Goal: Navigation & Orientation: Find specific page/section

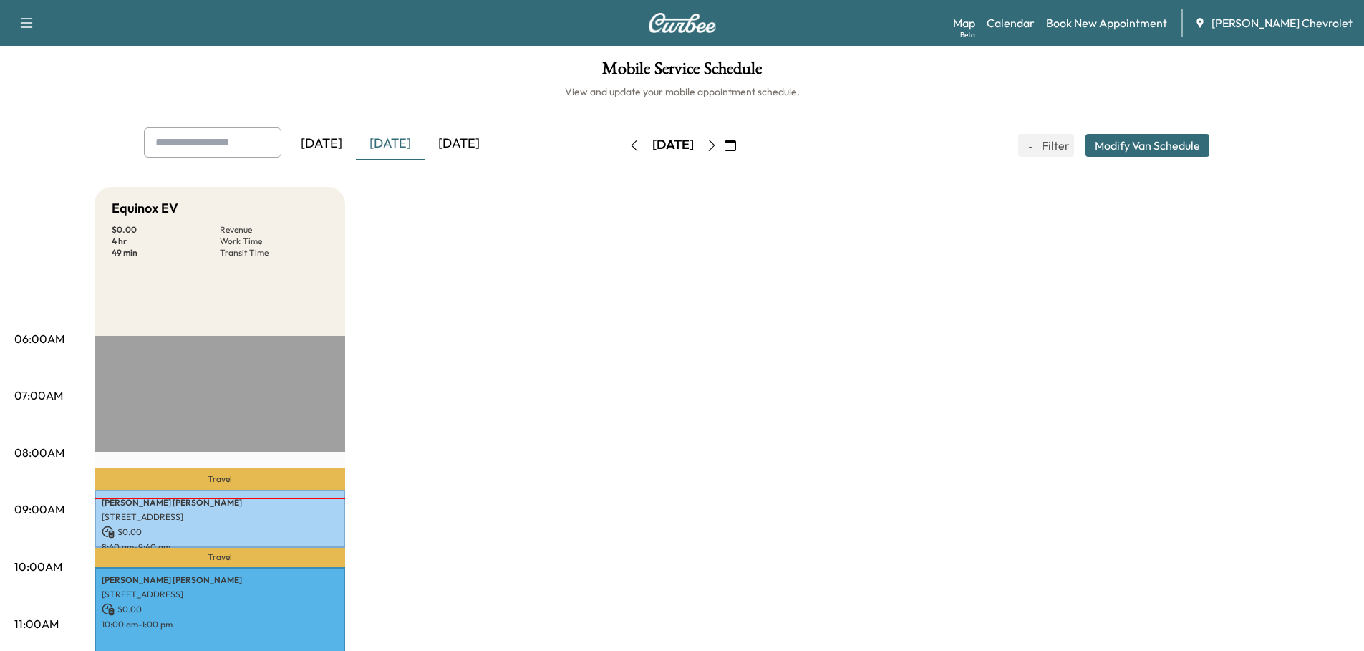
scroll to position [286, 0]
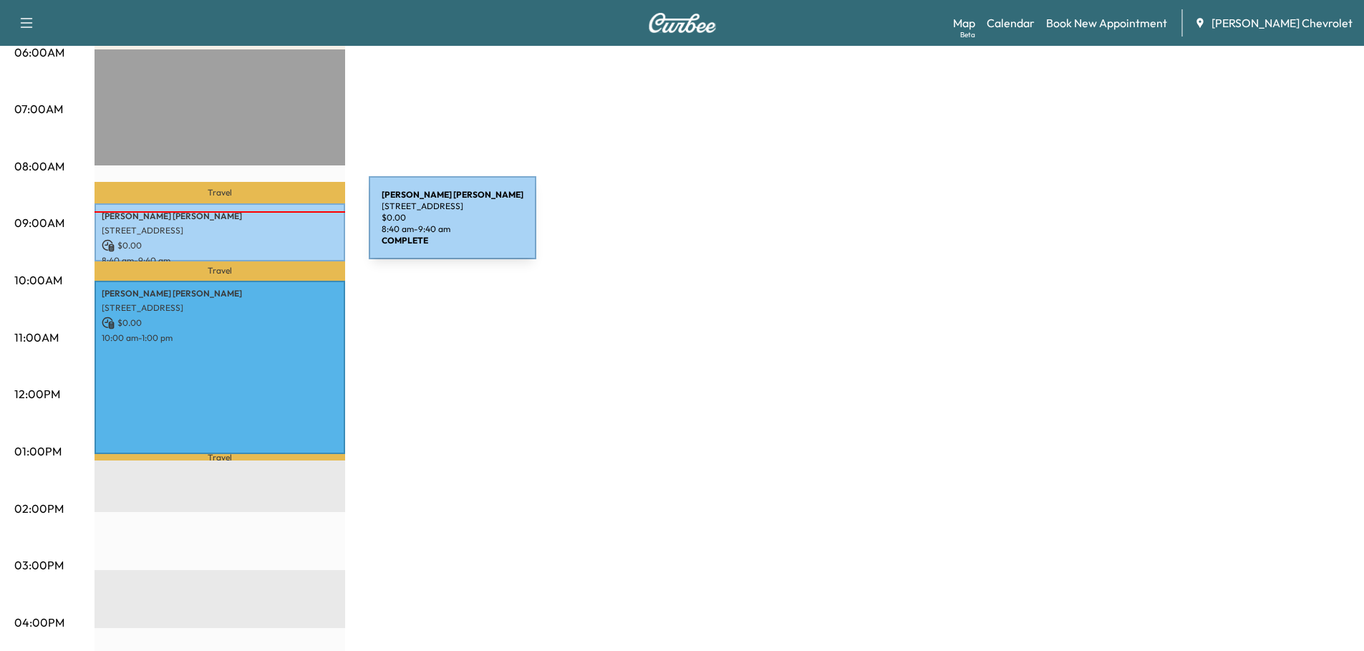
click at [261, 226] on p "[STREET_ADDRESS]" at bounding box center [220, 230] width 236 height 11
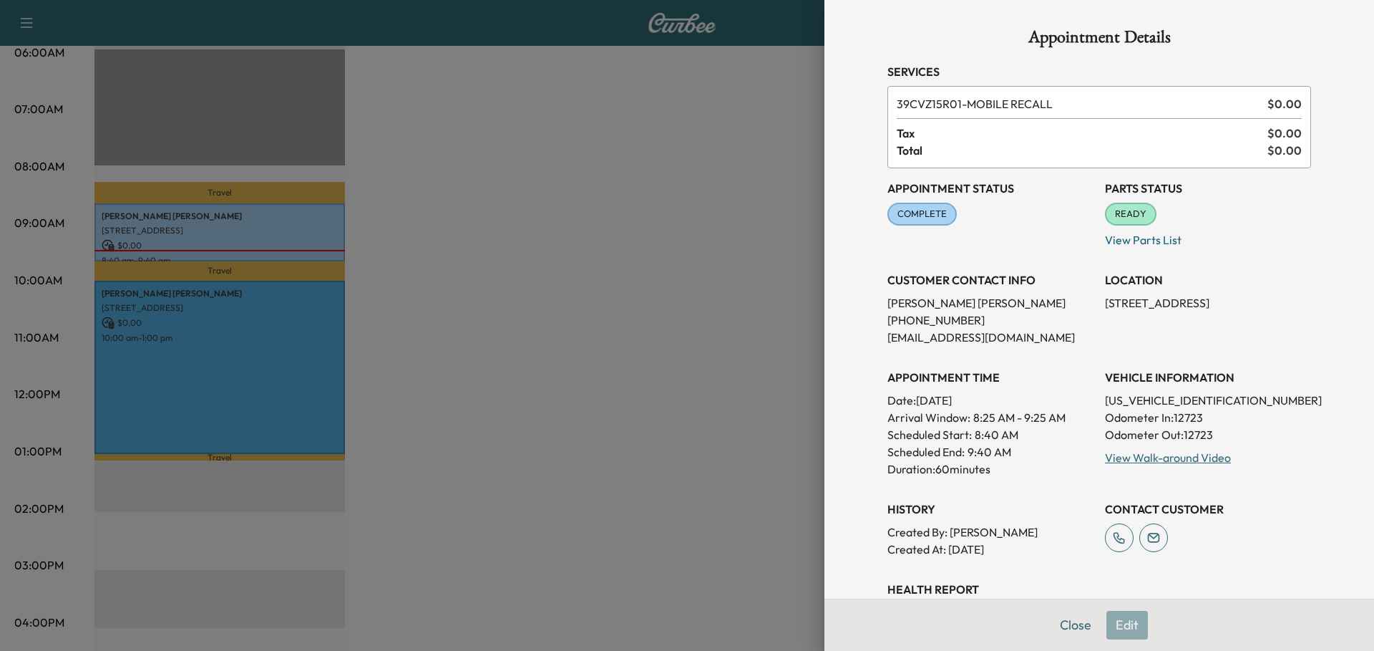
click at [233, 305] on div at bounding box center [687, 325] width 1374 height 651
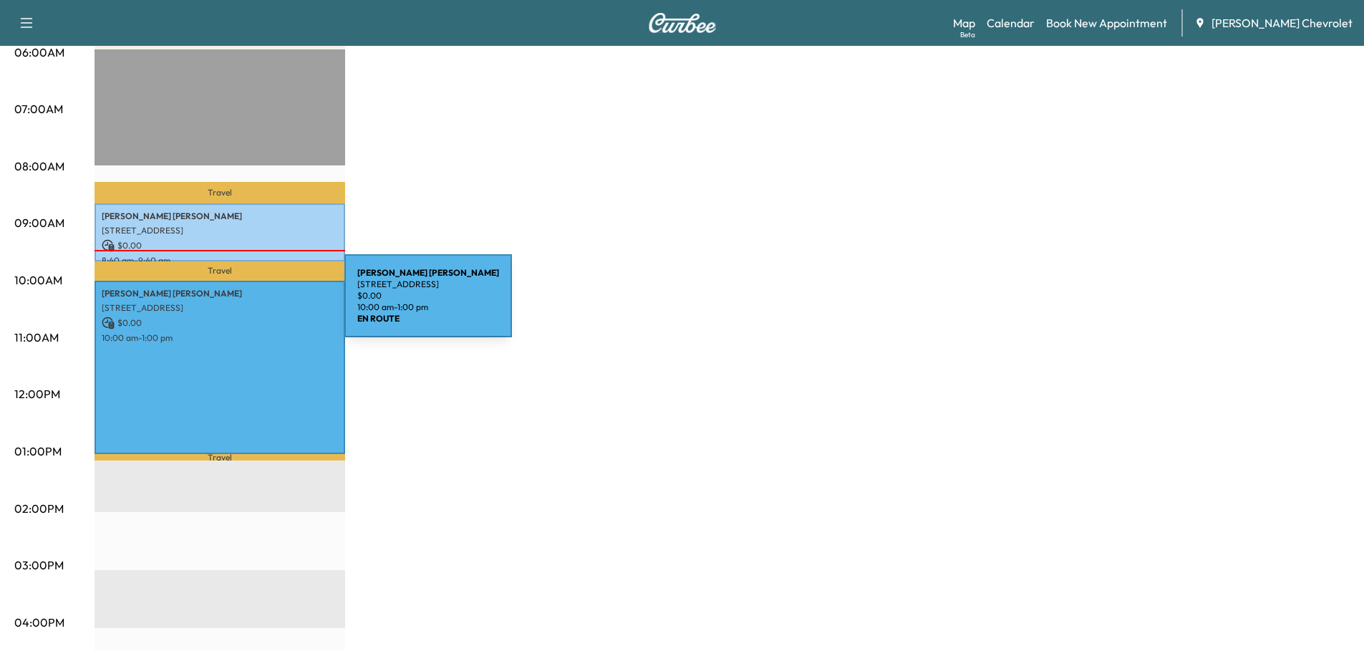
click at [237, 304] on p "[STREET_ADDRESS]" at bounding box center [220, 307] width 236 height 11
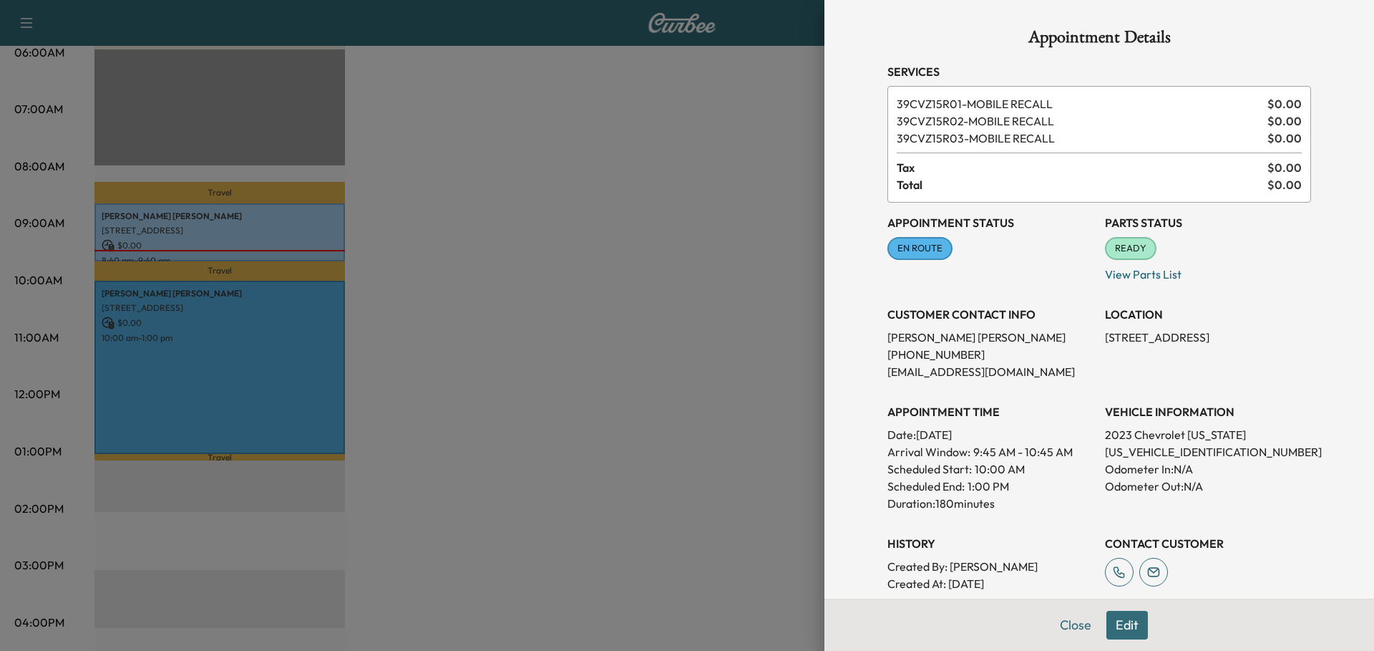
click at [1057, 621] on button "Close" at bounding box center [1076, 625] width 50 height 29
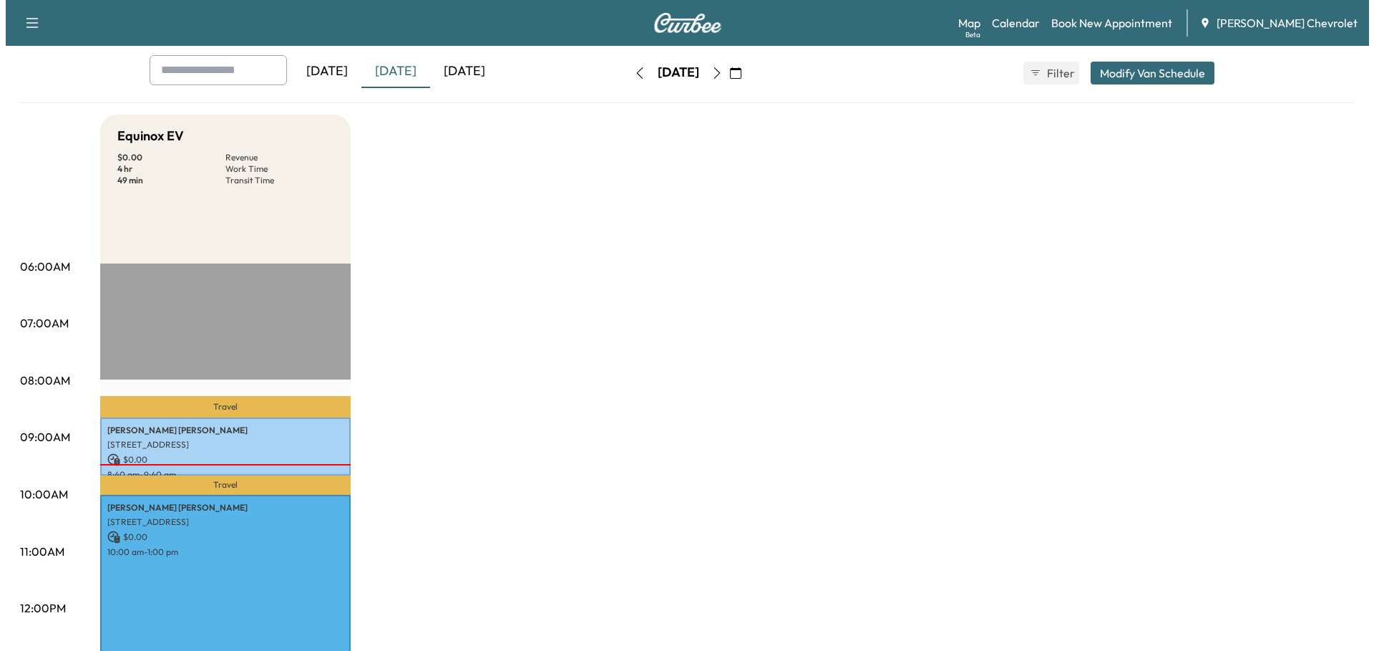
scroll to position [0, 0]
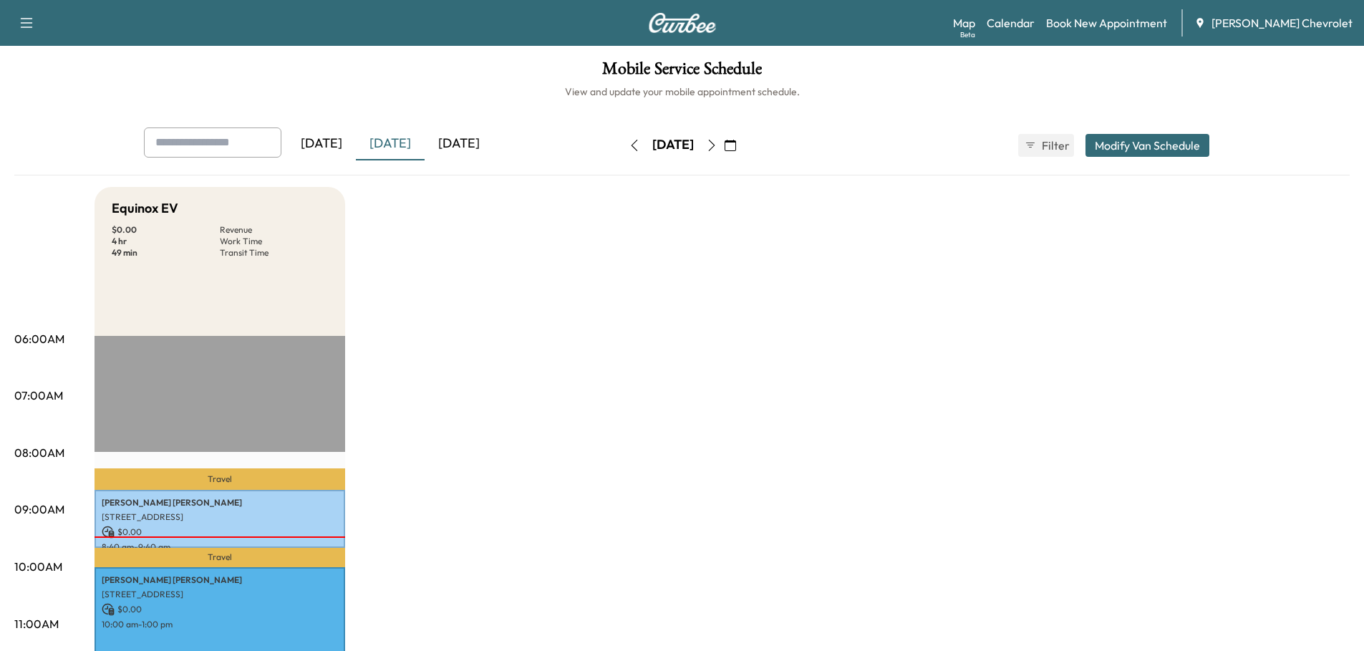
click at [975, 18] on link "Map Beta" at bounding box center [964, 22] width 22 height 17
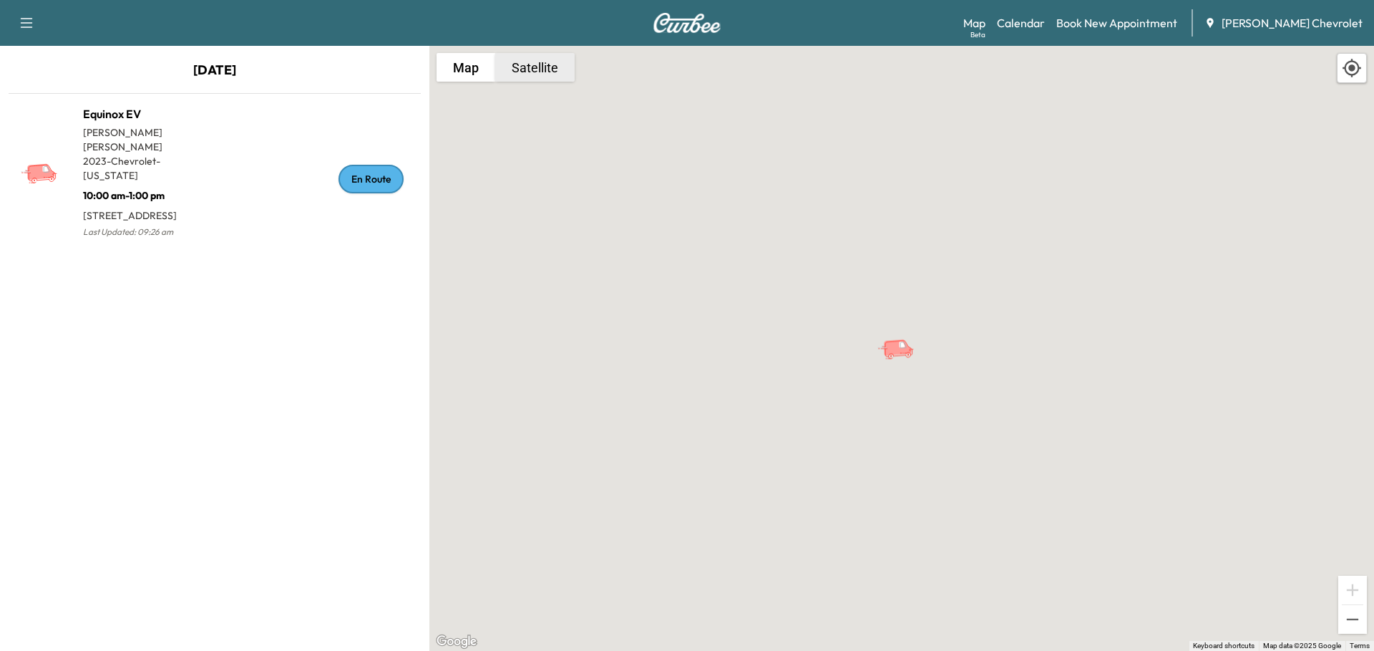
click at [529, 76] on button "Satellite" at bounding box center [534, 67] width 79 height 29
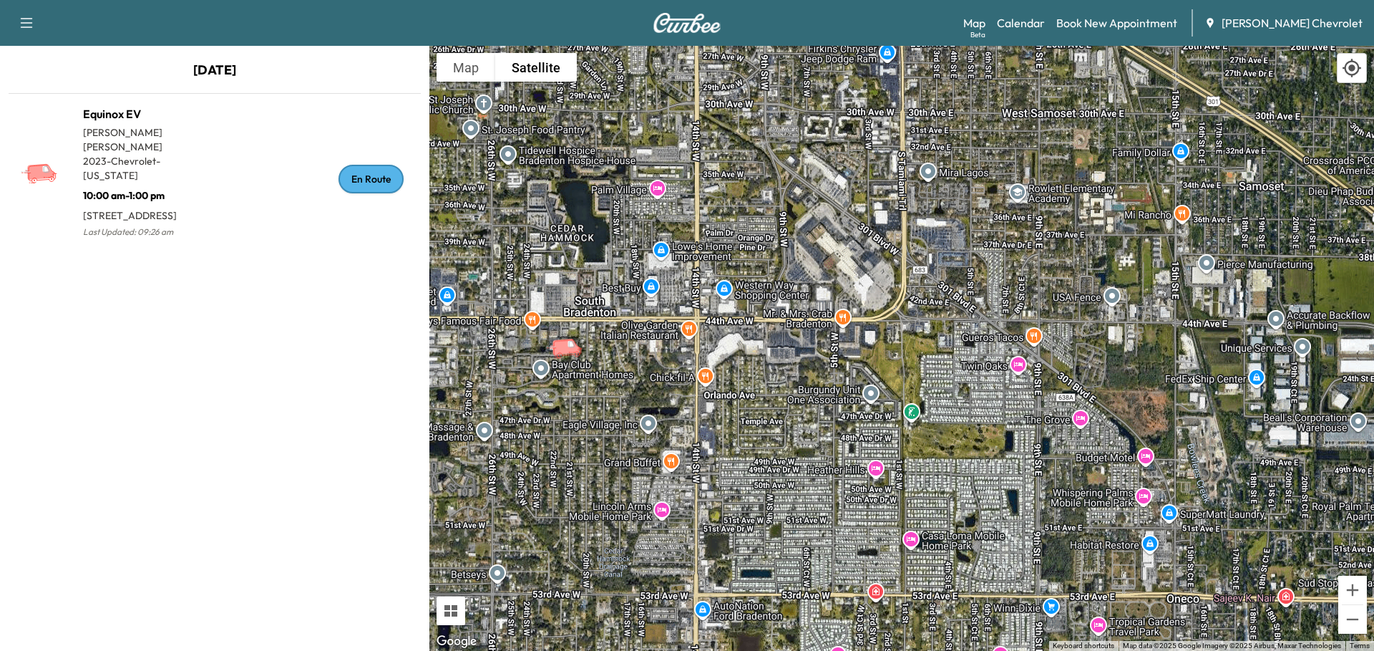
drag, startPoint x: 793, startPoint y: 388, endPoint x: 425, endPoint y: 404, distance: 369.0
click at [425, 404] on div "[DATE] Equinox [PERSON_NAME] 2023 - Chevrolet - [US_STATE] 10:00 am - 1:00 pm […" at bounding box center [687, 348] width 1374 height 605
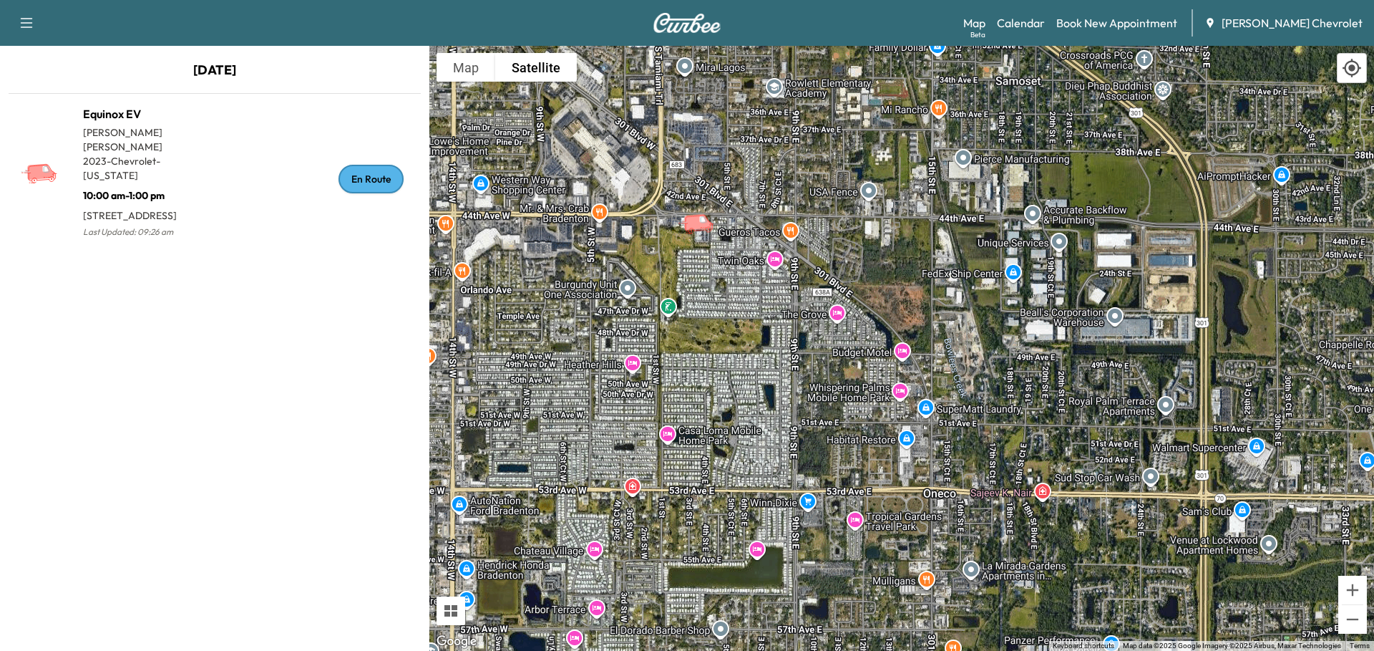
drag, startPoint x: 925, startPoint y: 367, endPoint x: 719, endPoint y: 238, distance: 242.5
click at [719, 238] on div "To activate drag with keyboard, press Alt + Enter. Once in keyboard drag state,…" at bounding box center [902, 348] width 945 height 605
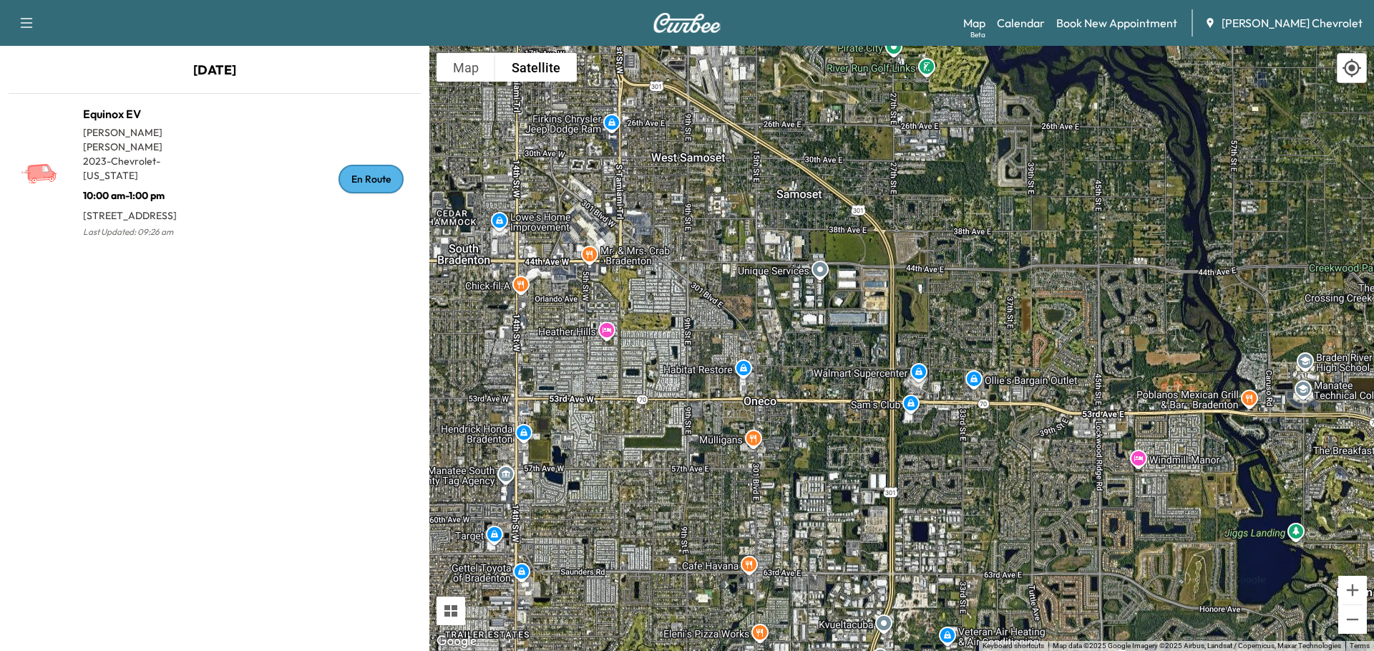
drag, startPoint x: 937, startPoint y: 314, endPoint x: 794, endPoint y: 320, distance: 143.3
click at [794, 320] on div "To activate drag with keyboard, press Alt + Enter. Once in keyboard drag state,…" at bounding box center [902, 348] width 945 height 605
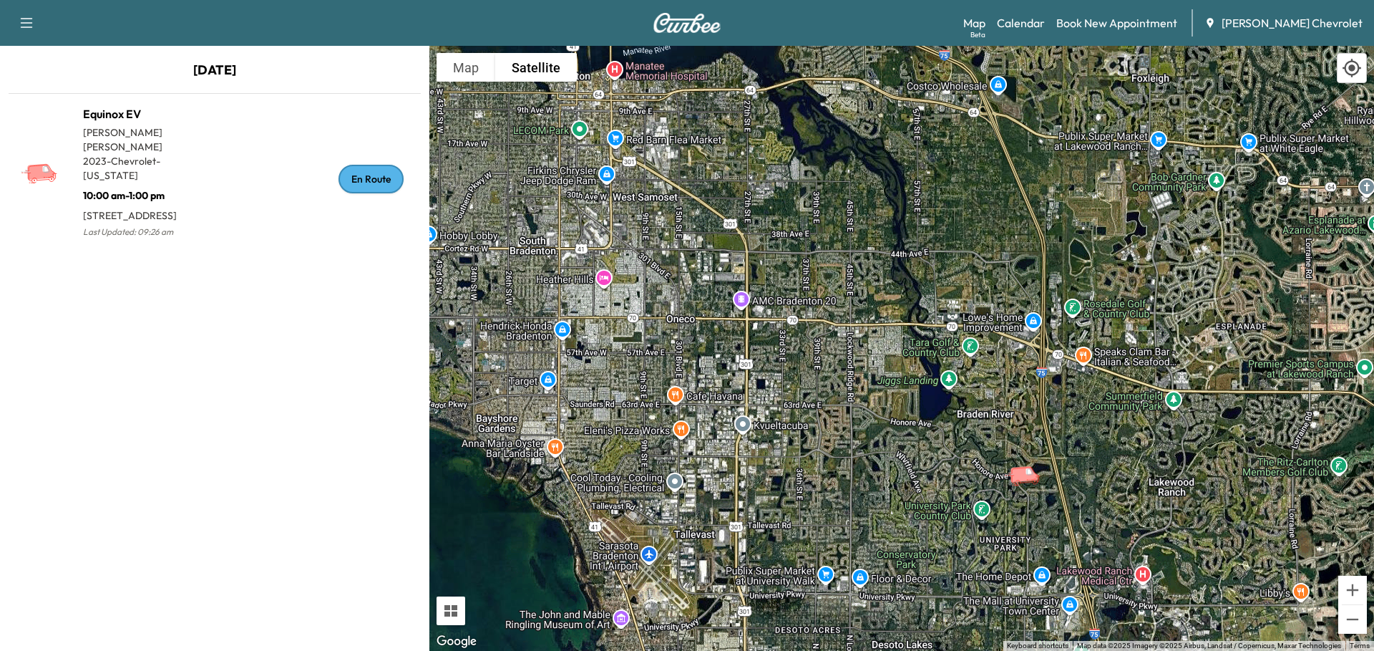
drag, startPoint x: 871, startPoint y: 321, endPoint x: 777, endPoint y: 279, distance: 103.2
click at [777, 279] on div "To activate drag with keyboard, press Alt + Enter. Once in keyboard drag state,…" at bounding box center [902, 348] width 945 height 605
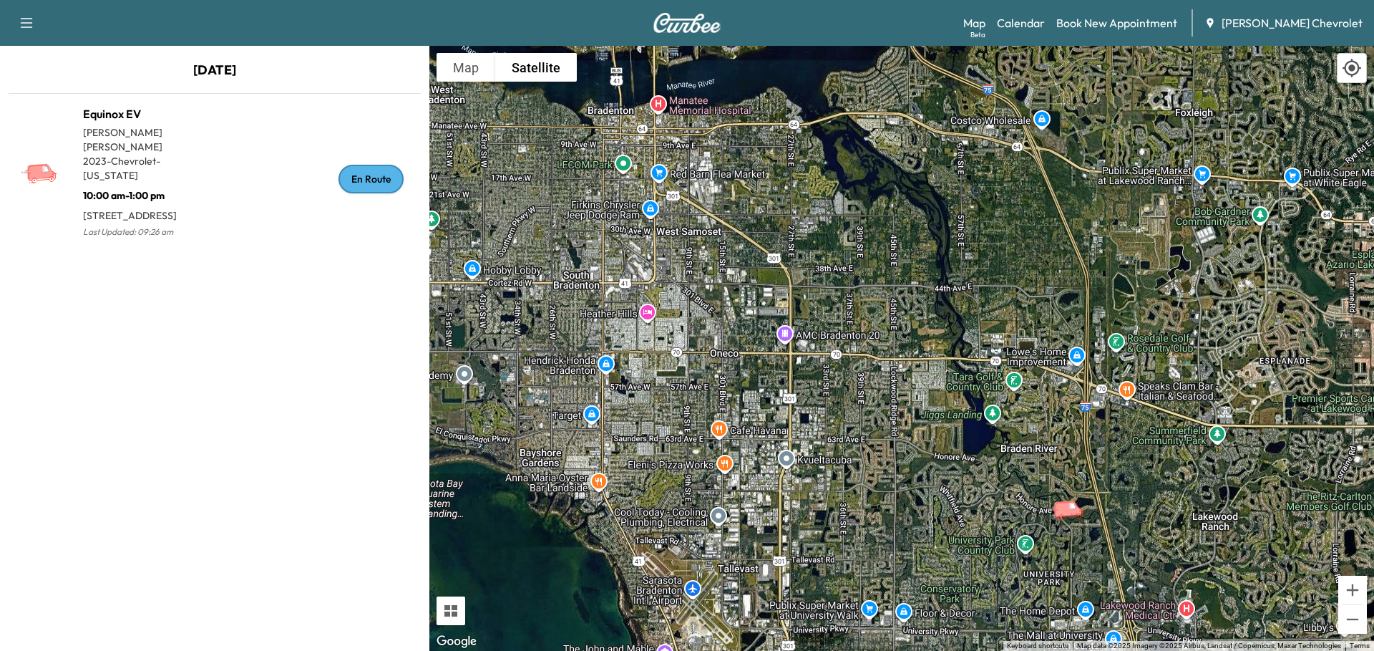
drag, startPoint x: 786, startPoint y: 365, endPoint x: 832, endPoint y: 401, distance: 58.1
click at [832, 401] on div "To activate drag with keyboard, press Alt + Enter. Once in keyboard drag state,…" at bounding box center [902, 348] width 945 height 605
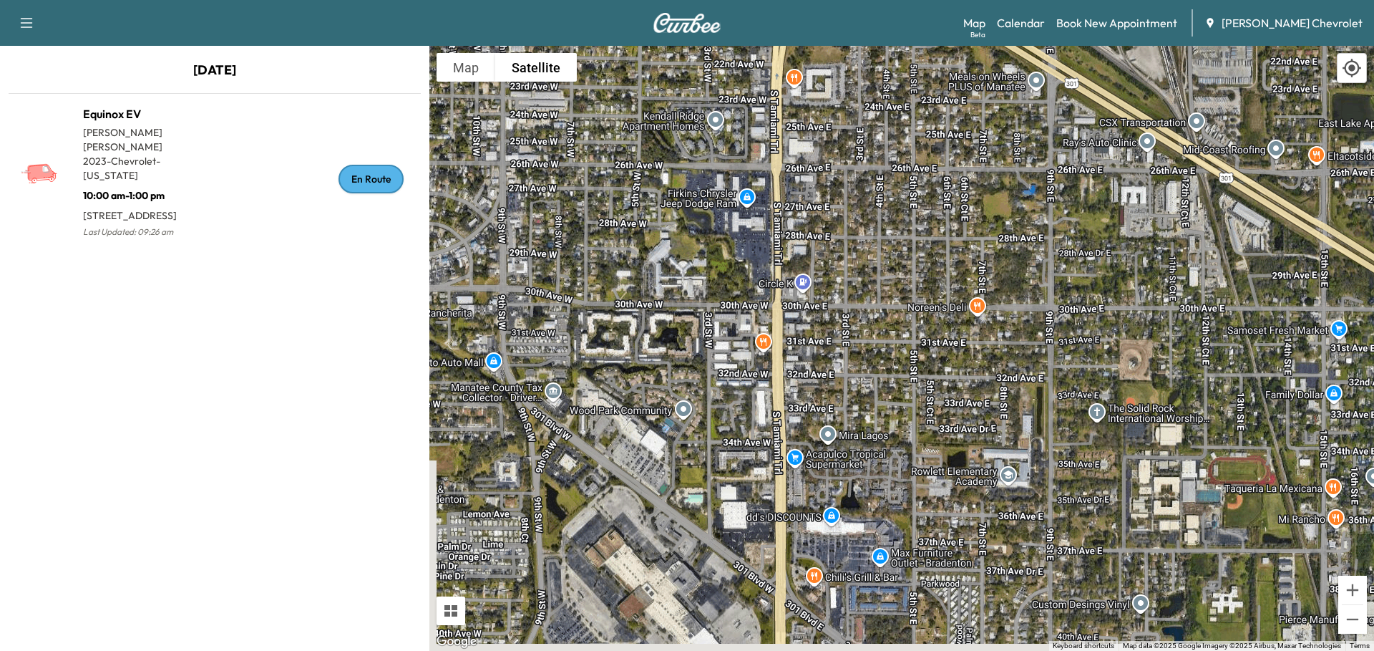
drag, startPoint x: 682, startPoint y: 301, endPoint x: 701, endPoint y: 44, distance: 258.4
click at [698, 47] on div "To activate drag with keyboard, press Alt + Enter. Once in keyboard drag state,…" at bounding box center [902, 348] width 945 height 605
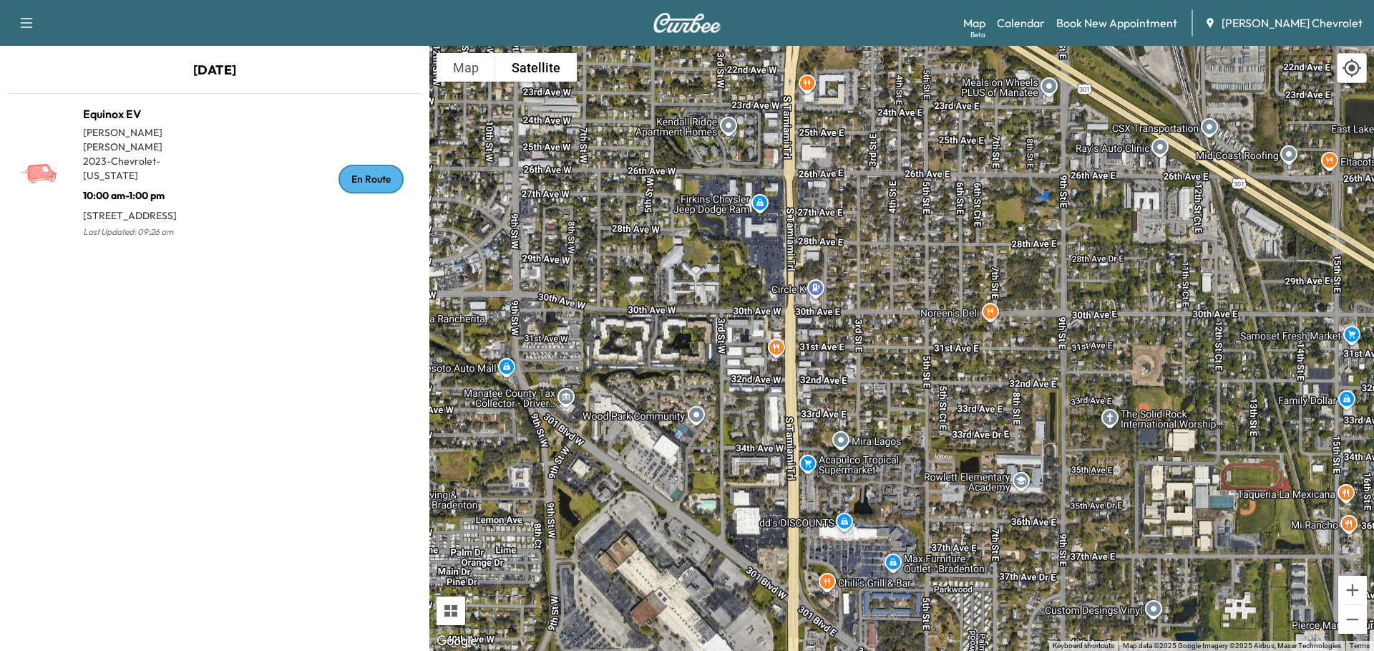
drag, startPoint x: 702, startPoint y: 302, endPoint x: 687, endPoint y: 367, distance: 66.7
click at [691, 378] on div "To activate drag with keyboard, press Alt + Enter. Once in keyboard drag state,…" at bounding box center [902, 348] width 945 height 605
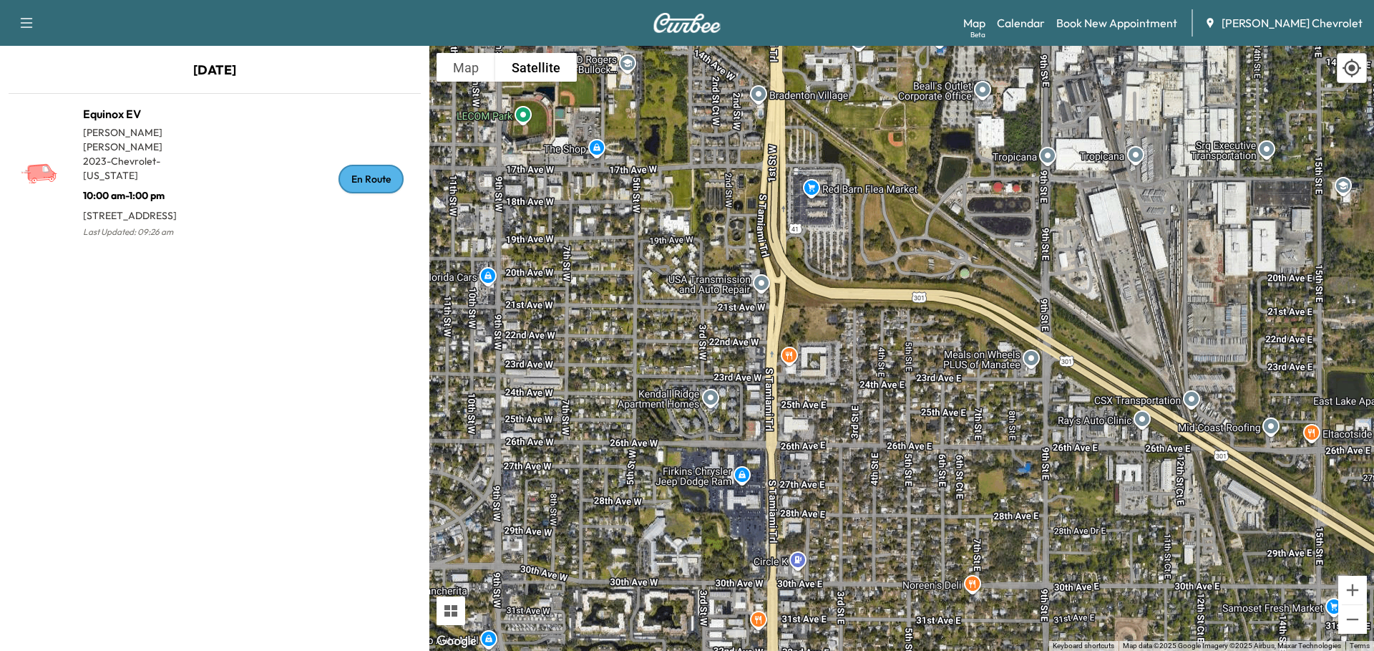
drag, startPoint x: 691, startPoint y: 155, endPoint x: 675, endPoint y: 411, distance: 256.8
click at [675, 411] on div "To activate drag with keyboard, press Alt + Enter. Once in keyboard drag state,…" at bounding box center [902, 348] width 945 height 605
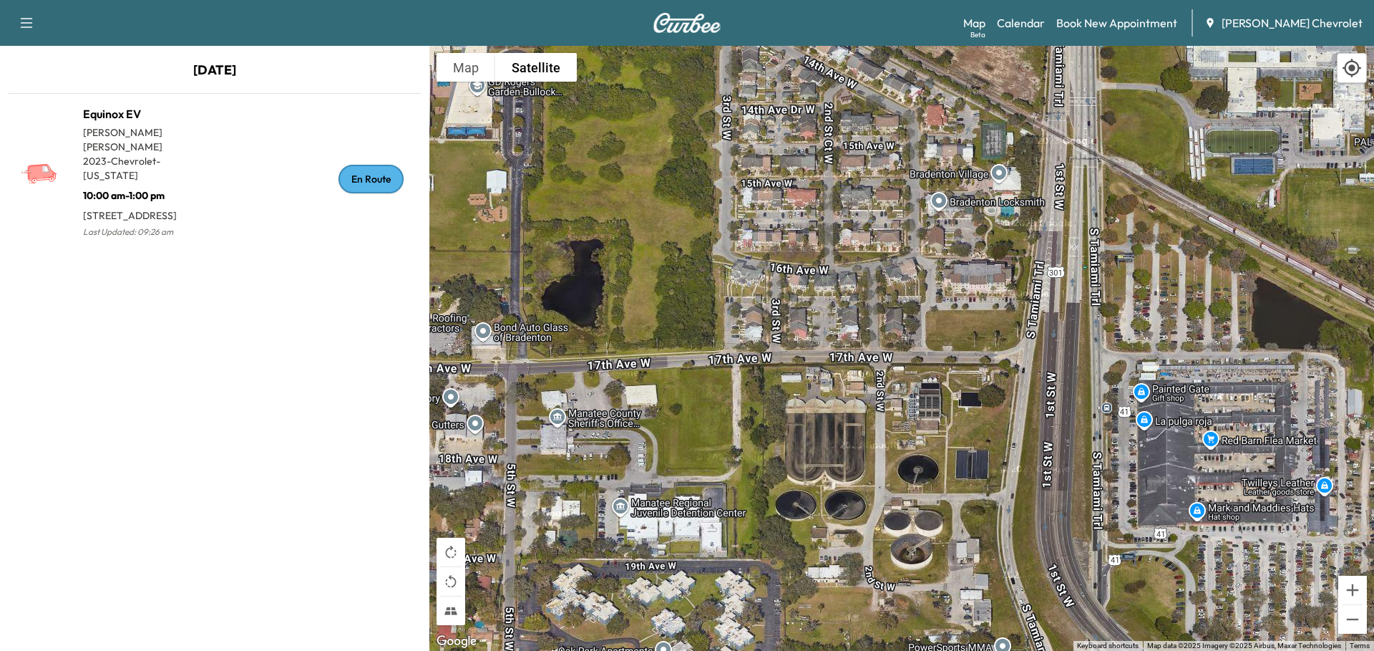
drag, startPoint x: 633, startPoint y: 255, endPoint x: 767, endPoint y: 439, distance: 227.9
click at [767, 439] on div "To activate drag with keyboard, press Alt + Enter. Once in keyboard drag state,…" at bounding box center [902, 348] width 945 height 605
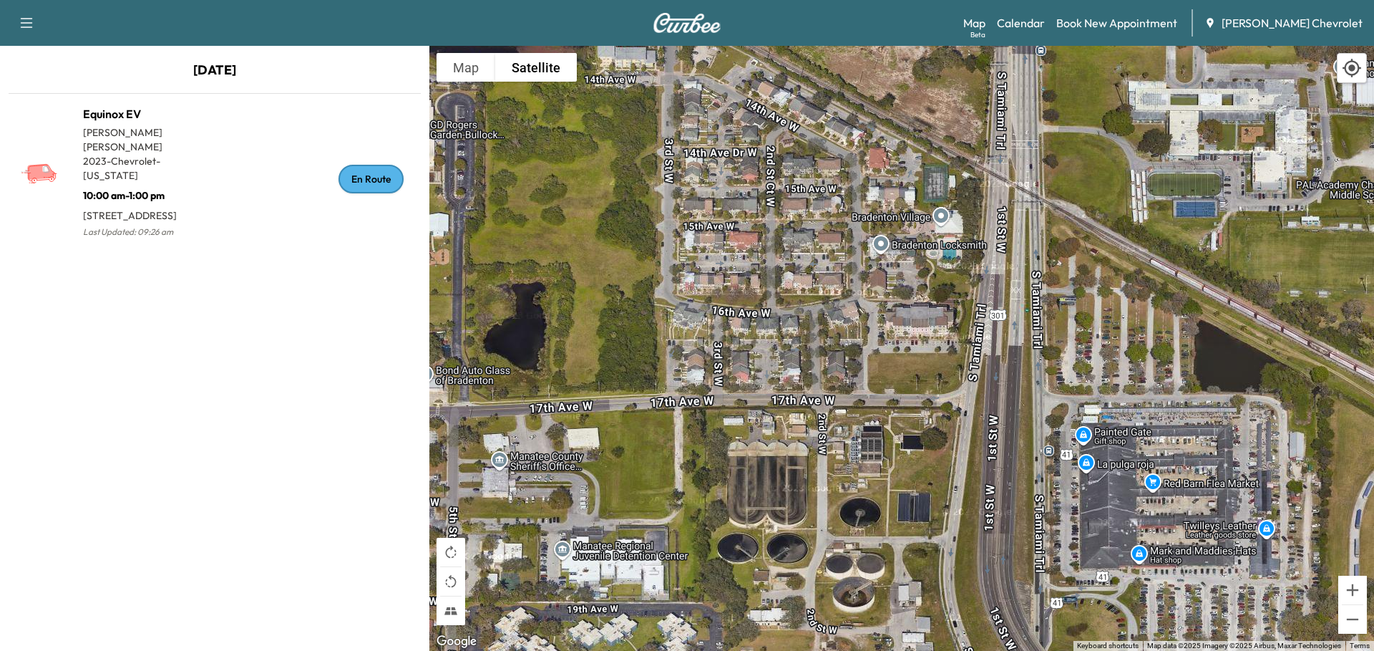
drag, startPoint x: 860, startPoint y: 256, endPoint x: 784, endPoint y: 311, distance: 93.8
click at [784, 311] on div "To activate drag with keyboard, press Alt + Enter. Once in keyboard drag state,…" at bounding box center [902, 348] width 945 height 605
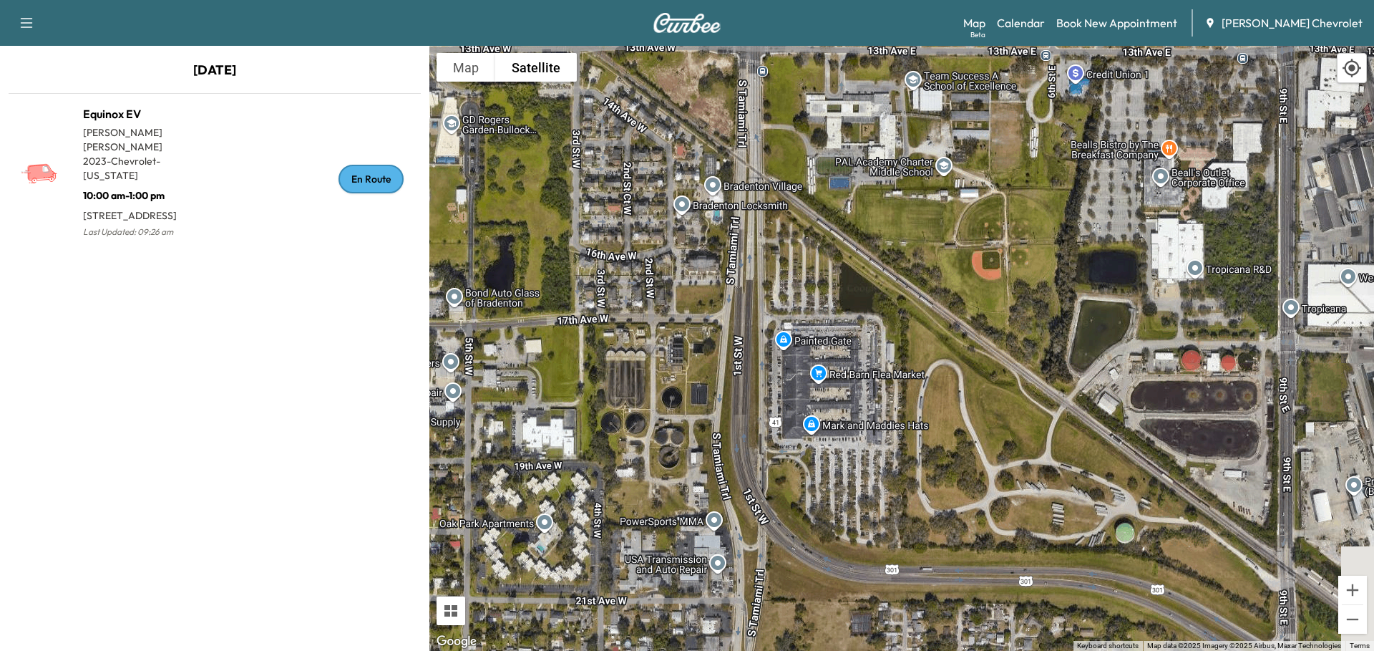
drag, startPoint x: 883, startPoint y: 292, endPoint x: 712, endPoint y: 272, distance: 172.3
click at [712, 272] on div "To activate drag with keyboard, press Alt + Enter. Once in keyboard drag state,…" at bounding box center [902, 348] width 945 height 605
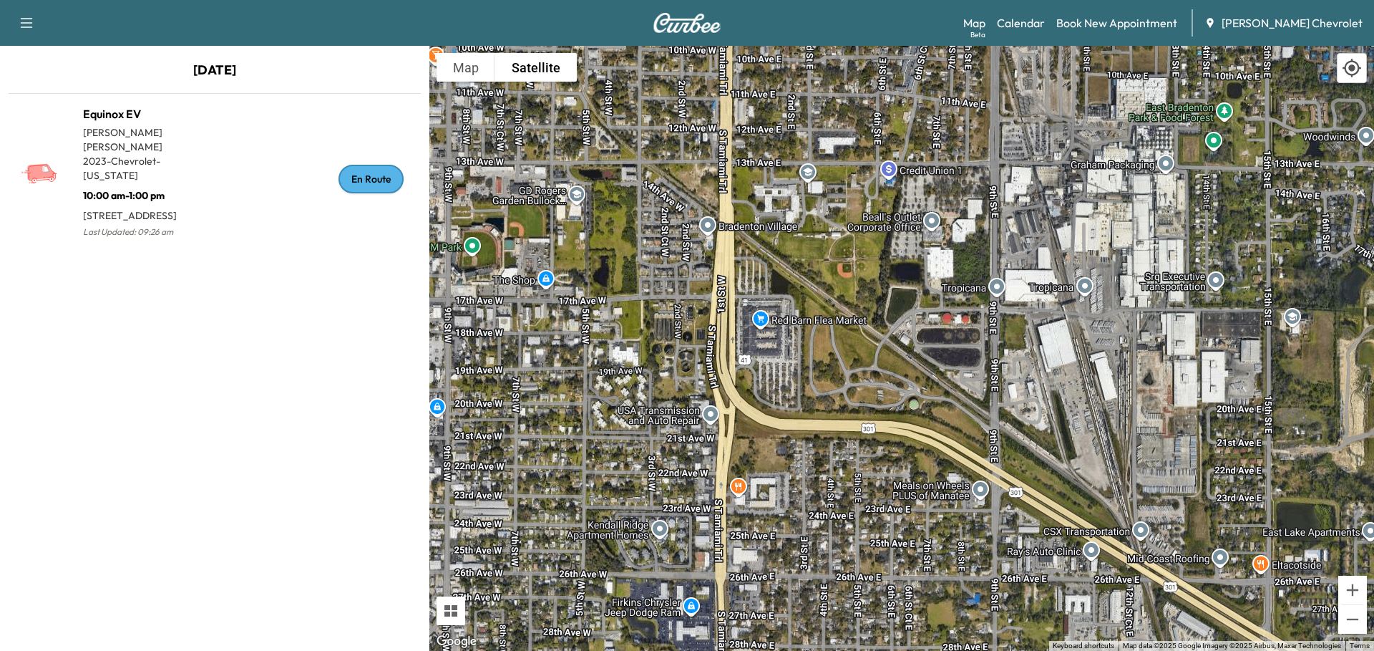
click at [1045, 26] on link "Calendar" at bounding box center [1021, 22] width 48 height 17
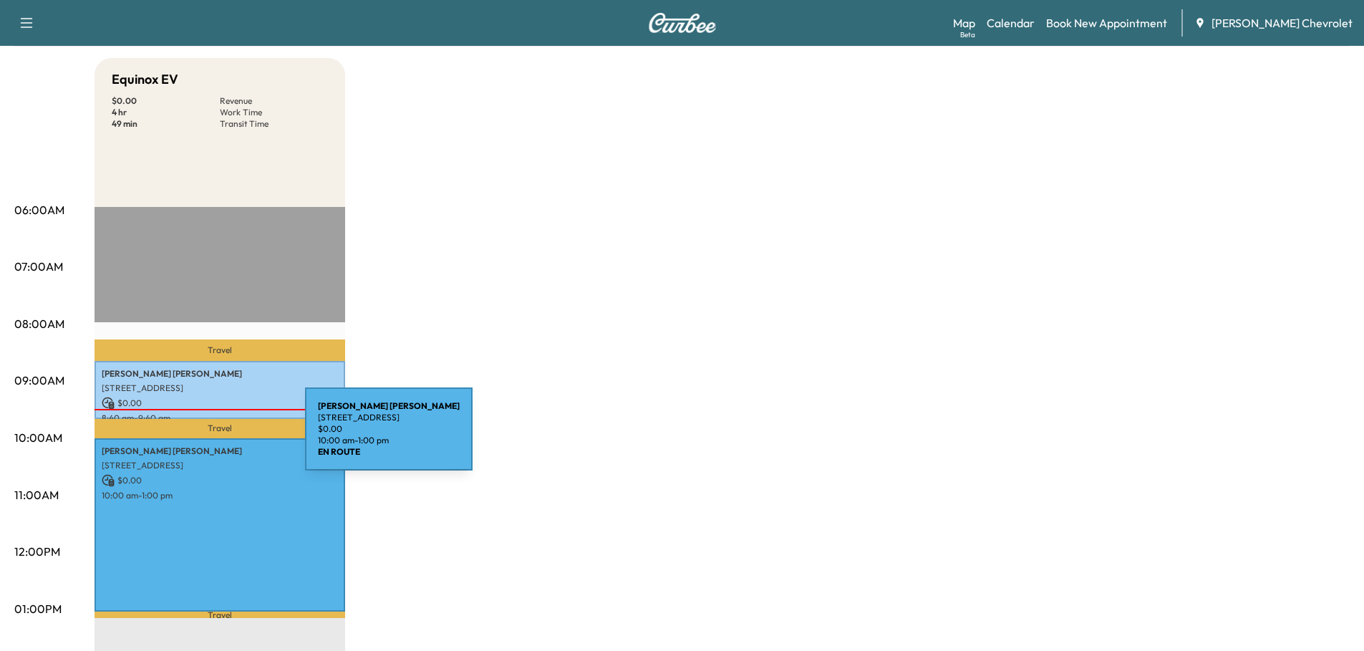
scroll to position [143, 0]
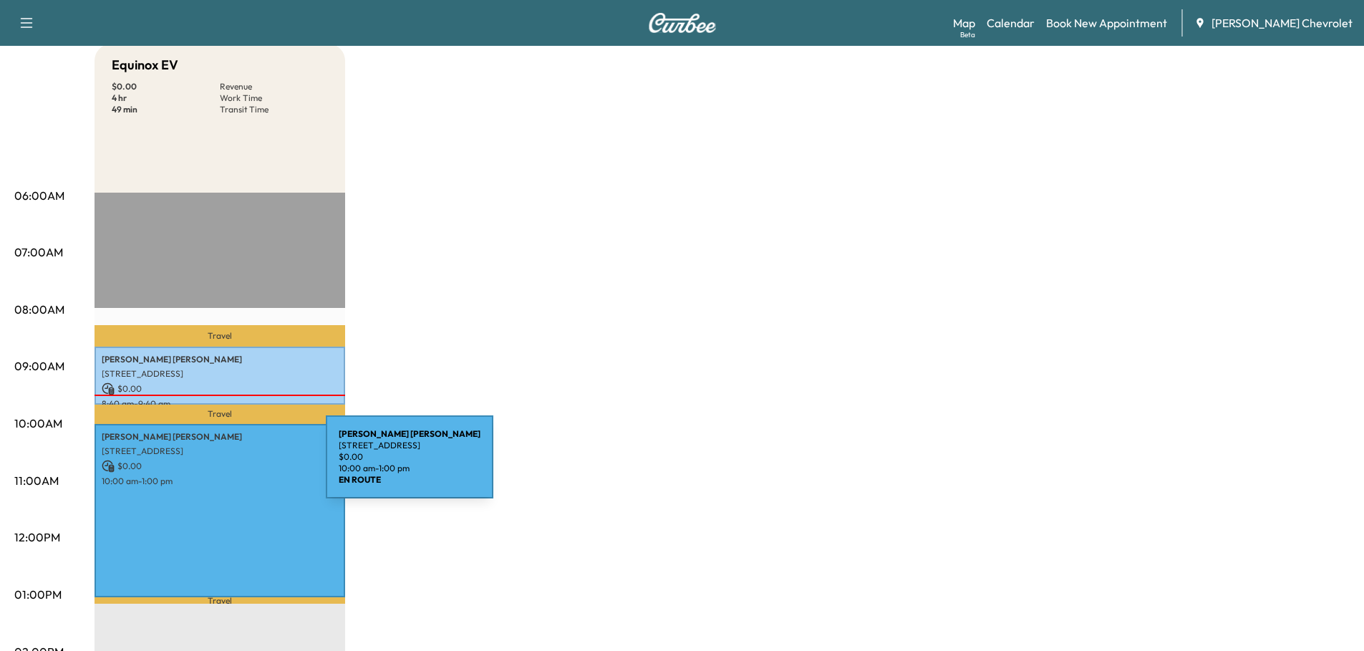
click at [218, 480] on p "10:00 am - 1:00 pm" at bounding box center [220, 480] width 236 height 11
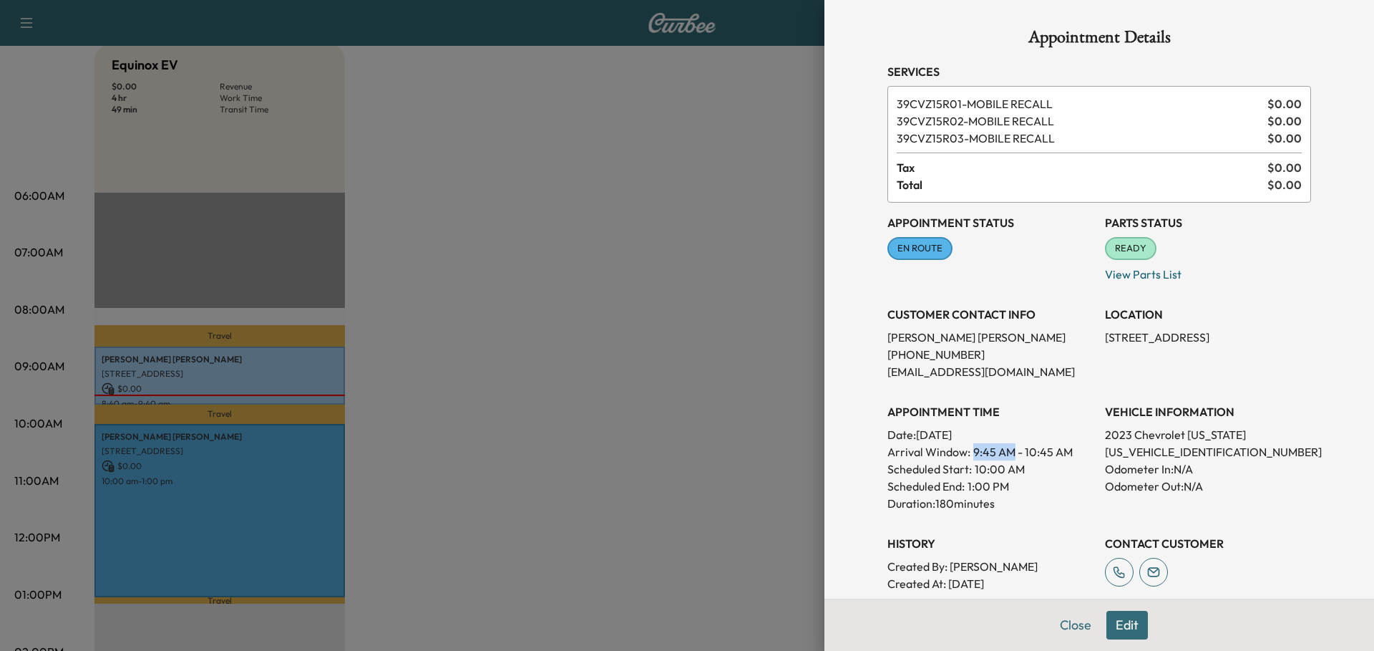
drag, startPoint x: 961, startPoint y: 445, endPoint x: 1002, endPoint y: 451, distance: 41.2
click at [1002, 451] on span "9:45 AM - 10:45 AM" at bounding box center [1024, 451] width 100 height 17
click at [975, 472] on p "10:00 AM" at bounding box center [1000, 468] width 50 height 17
drag, startPoint x: 961, startPoint y: 452, endPoint x: 1061, endPoint y: 452, distance: 99.5
click at [1061, 452] on p "Arrival Window: 9:45 AM - 10:45 AM" at bounding box center [991, 451] width 206 height 17
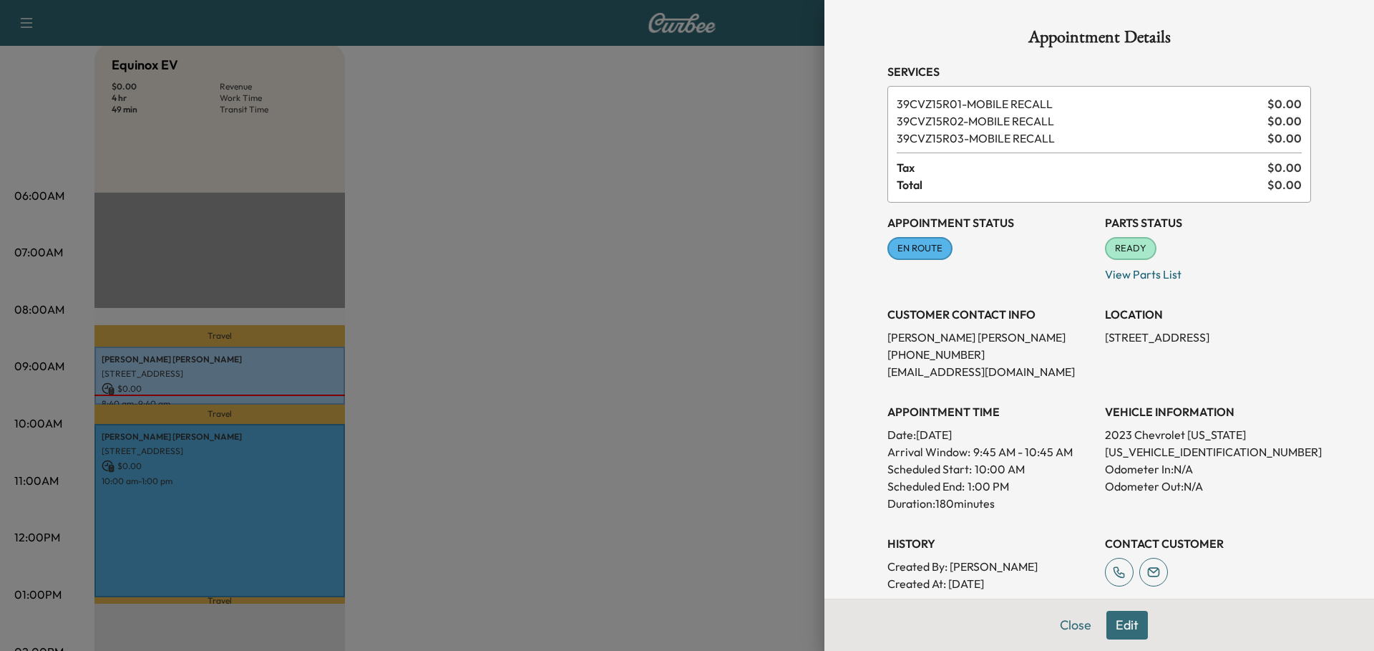
click at [1061, 452] on p "Arrival Window: 9:45 AM - 10:45 AM" at bounding box center [991, 451] width 206 height 17
click at [1059, 629] on button "Close" at bounding box center [1076, 625] width 50 height 29
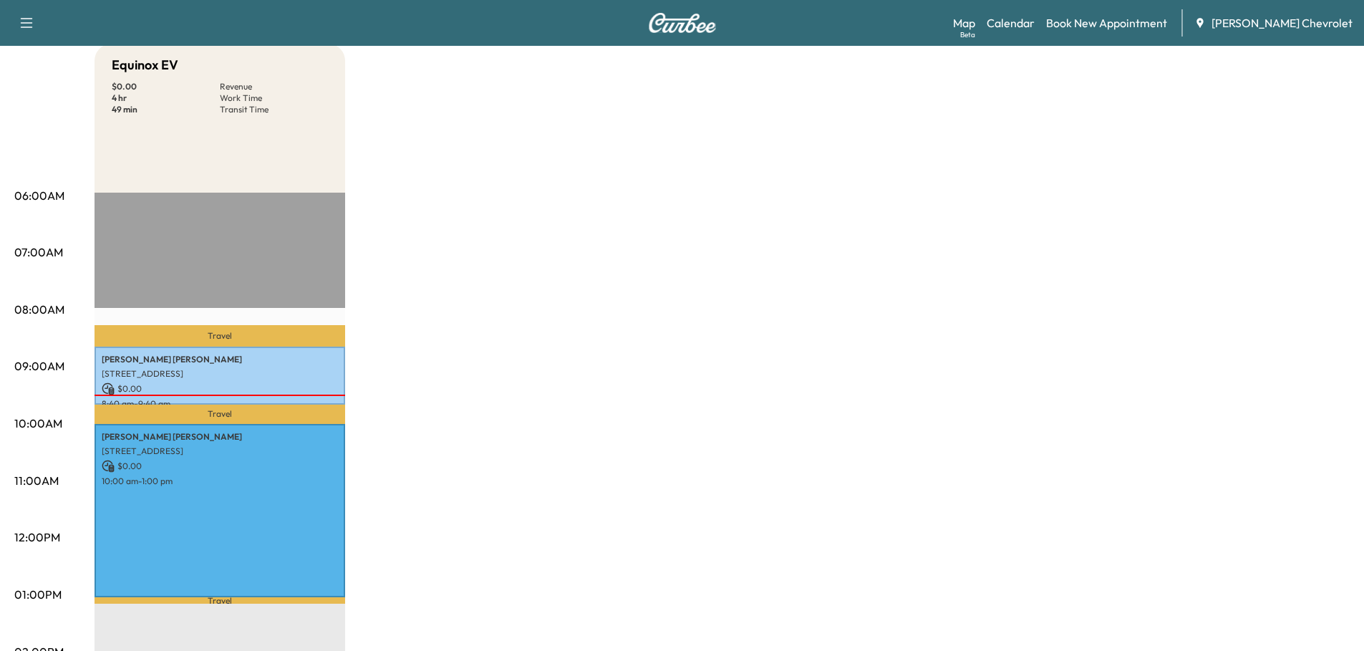
click at [975, 23] on link "Map Beta" at bounding box center [964, 22] width 22 height 17
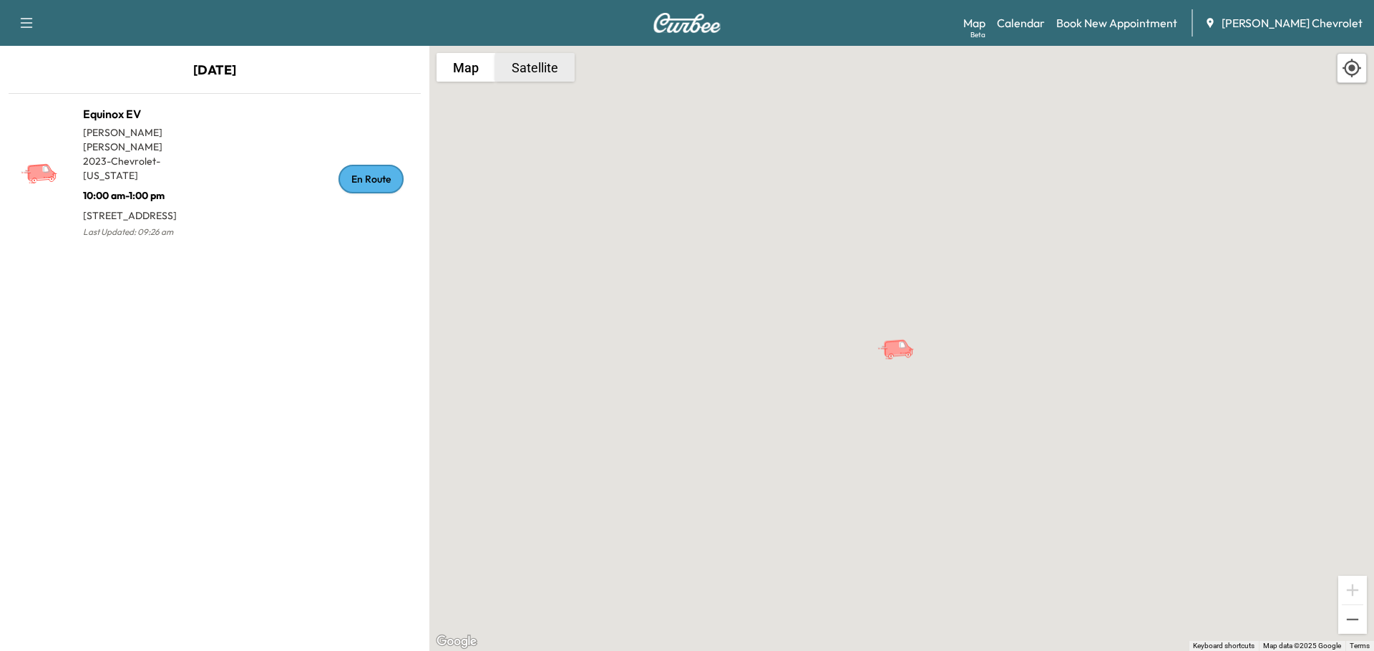
click at [537, 77] on button "Satellite" at bounding box center [534, 67] width 79 height 29
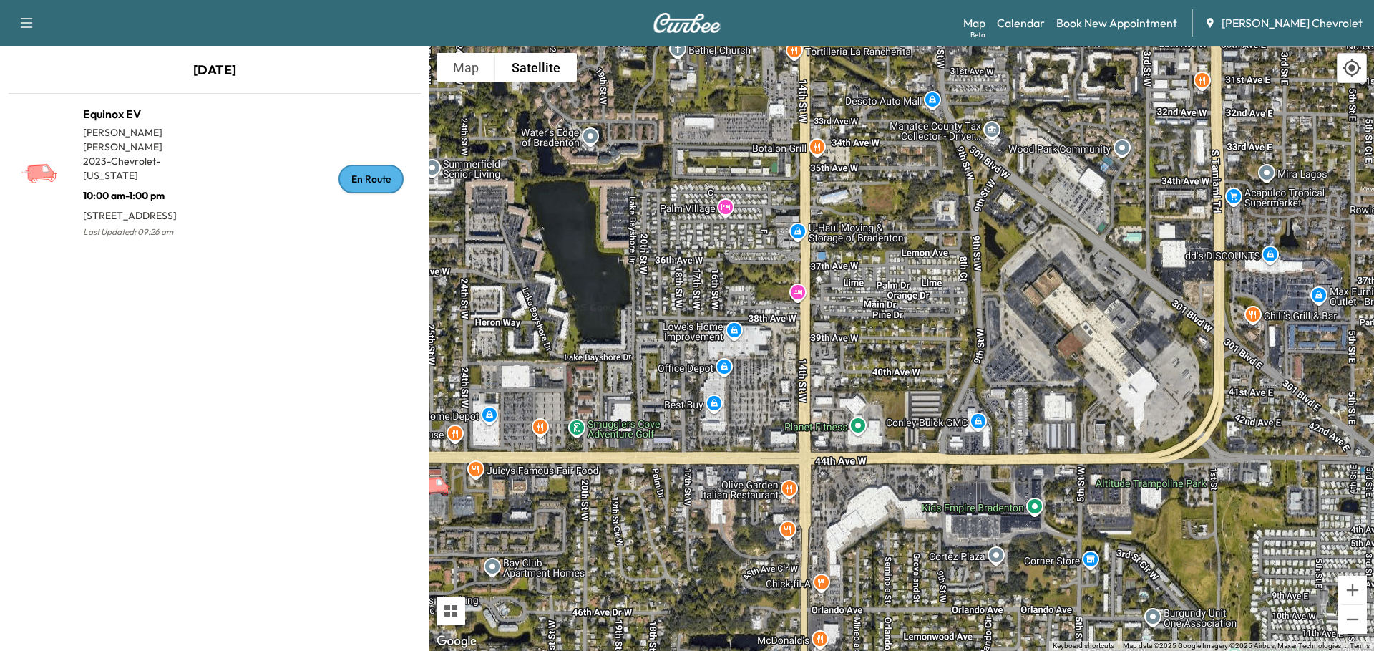
drag, startPoint x: 1150, startPoint y: 284, endPoint x: 685, endPoint y: 422, distance: 485.2
click at [684, 422] on div "To activate drag with keyboard, press Alt + Enter. Once in keyboard drag state,…" at bounding box center [902, 348] width 945 height 605
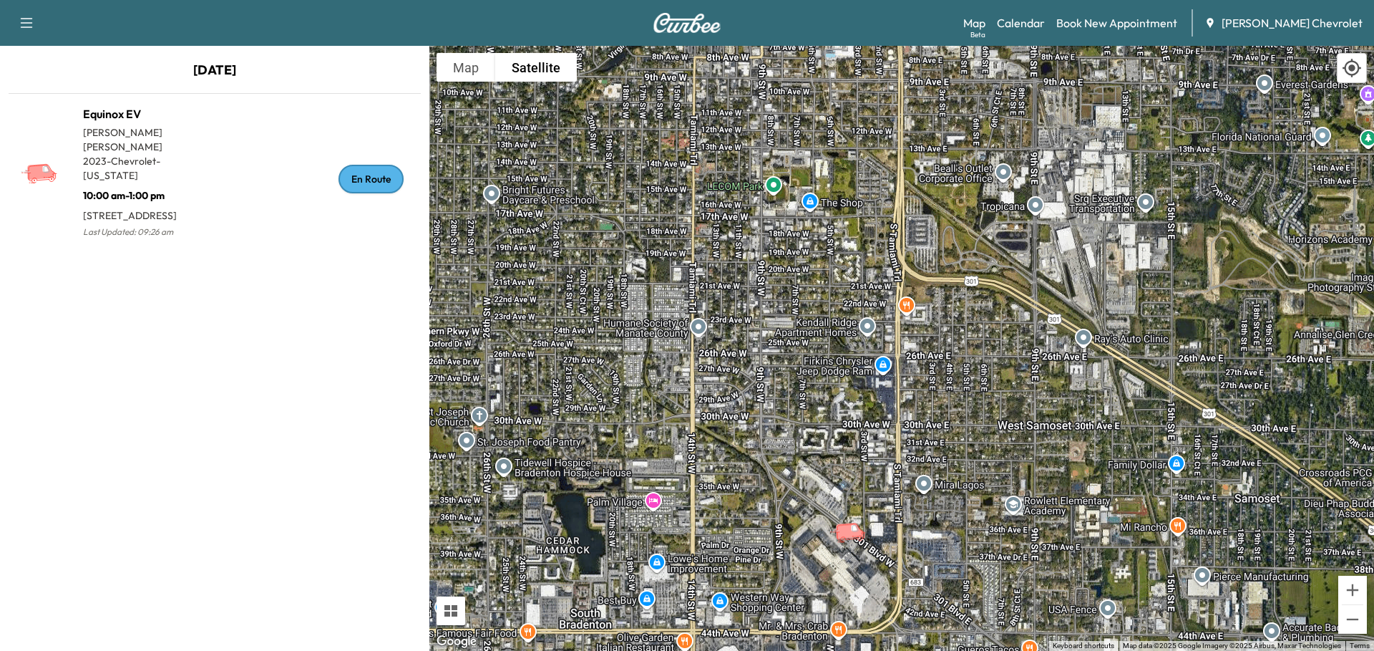
drag, startPoint x: 859, startPoint y: 228, endPoint x: 800, endPoint y: 422, distance: 202.7
click at [802, 421] on div "To activate drag with keyboard, press Alt + Enter. Once in keyboard drag state,…" at bounding box center [902, 348] width 945 height 605
